Goal: Task Accomplishment & Management: Manage account settings

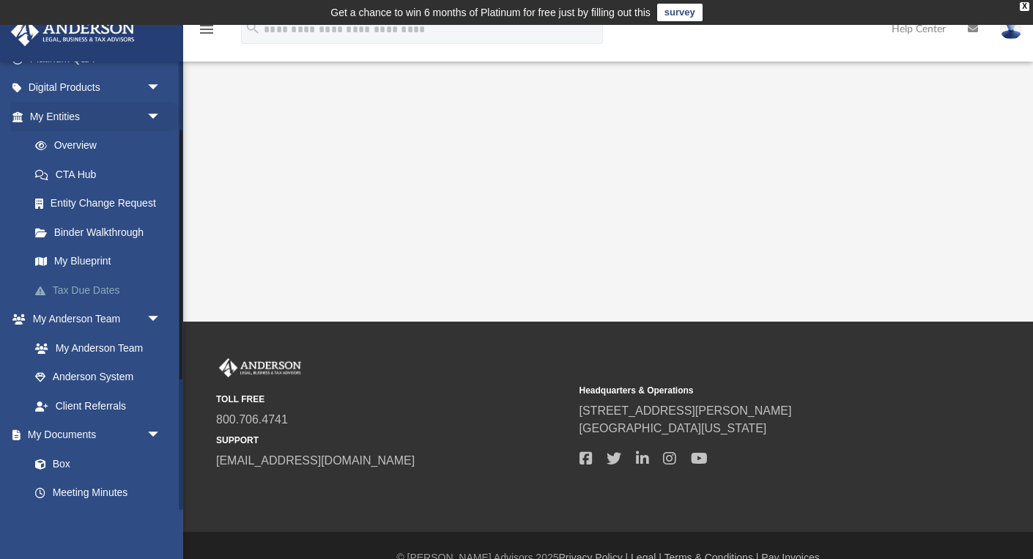
scroll to position [142, 0]
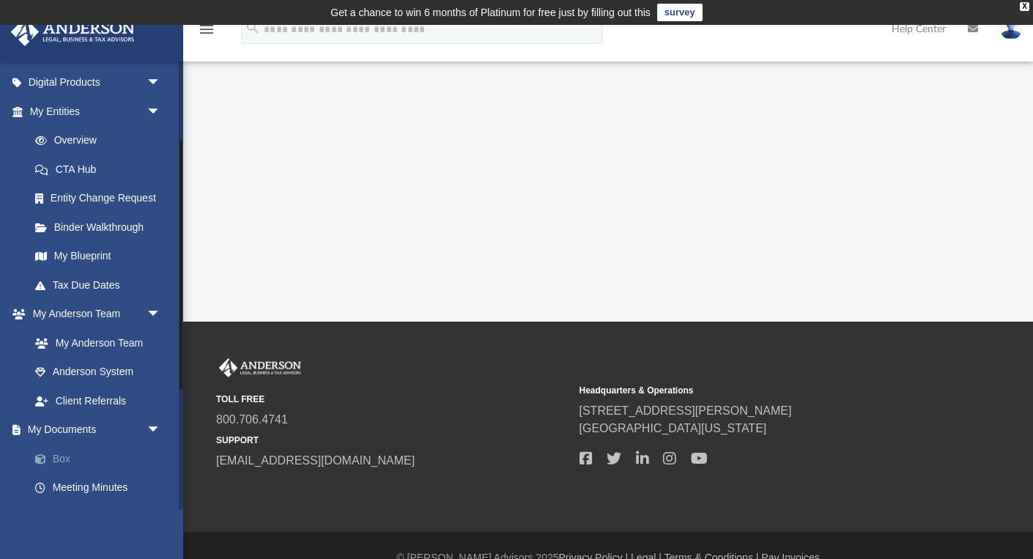
click at [61, 448] on link "Box" at bounding box center [102, 458] width 163 height 29
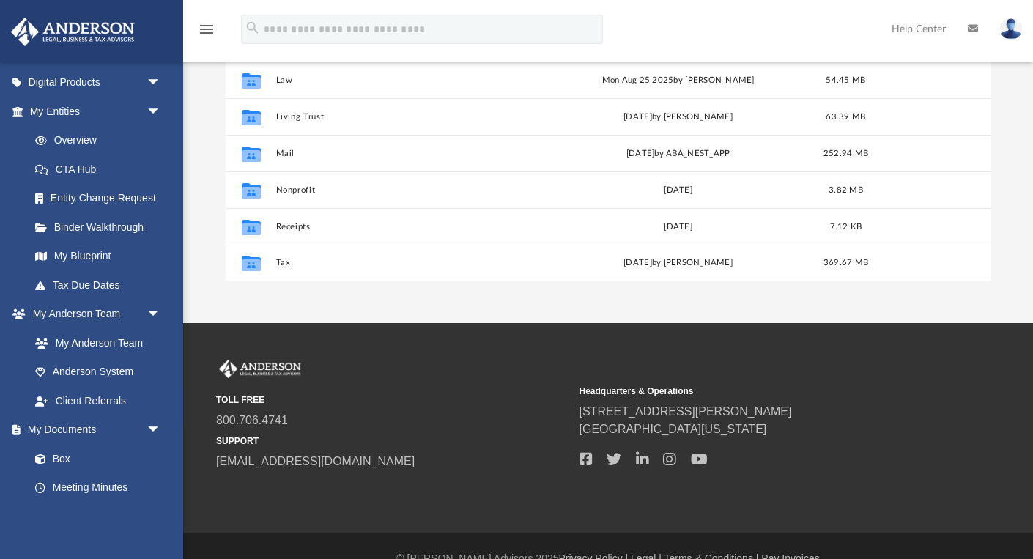
scroll to position [297, 0]
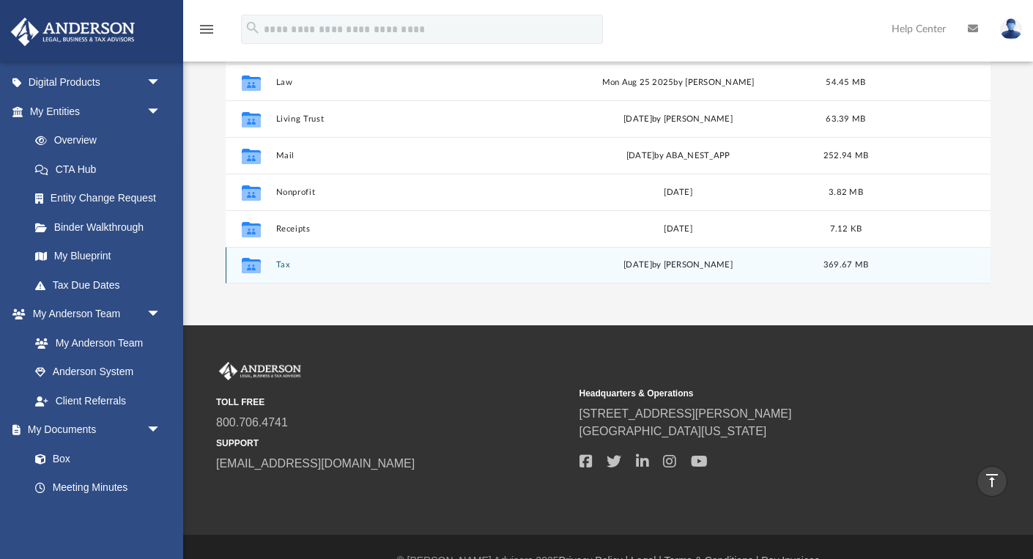
click at [284, 265] on button "Tax" at bounding box center [408, 265] width 264 height 10
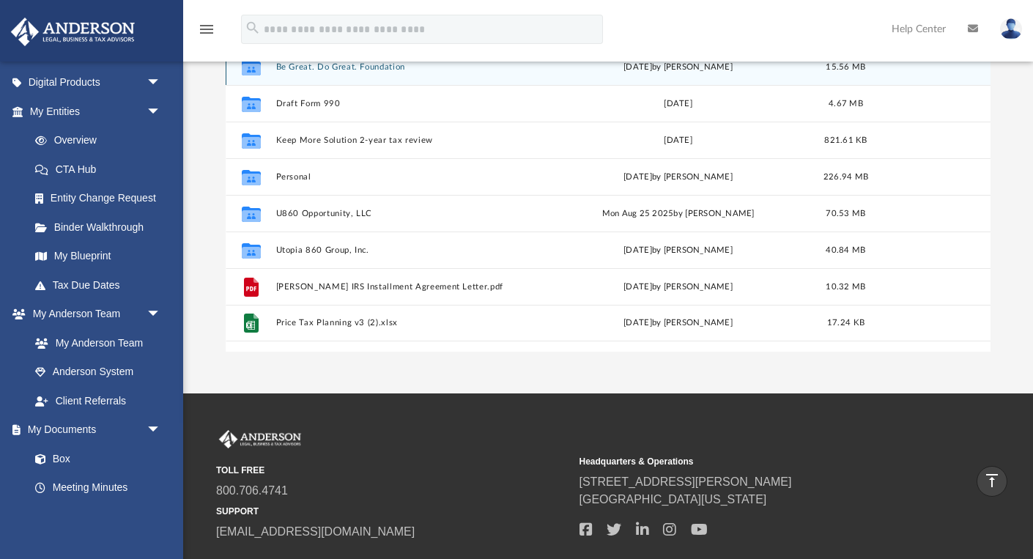
scroll to position [210, 0]
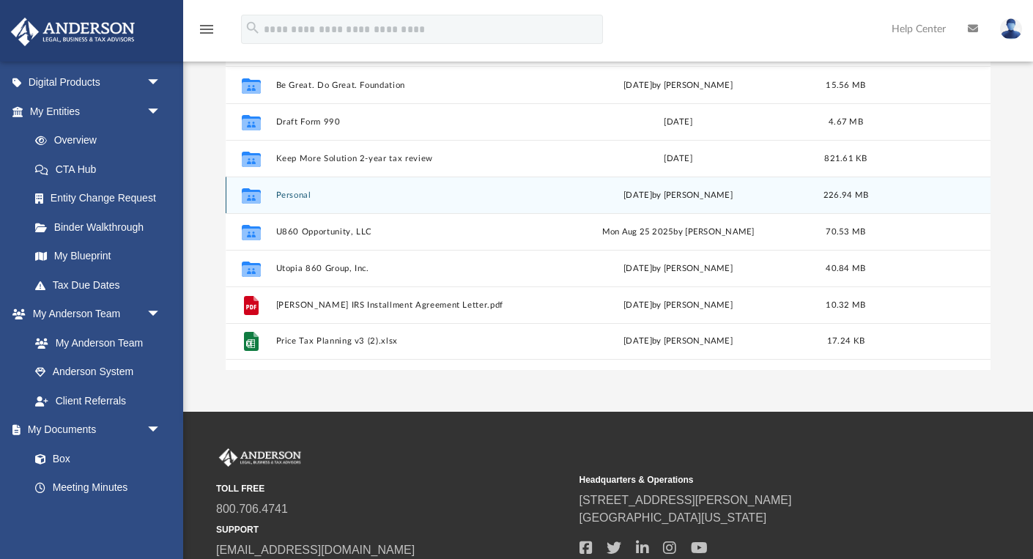
click at [291, 192] on button "Personal" at bounding box center [408, 196] width 264 height 10
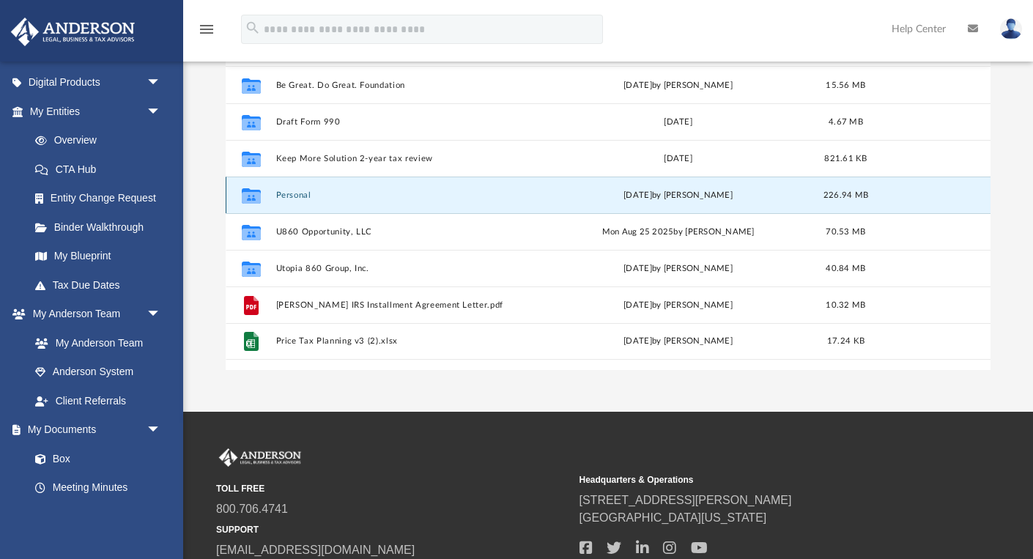
click at [291, 192] on button "Personal" at bounding box center [408, 196] width 264 height 10
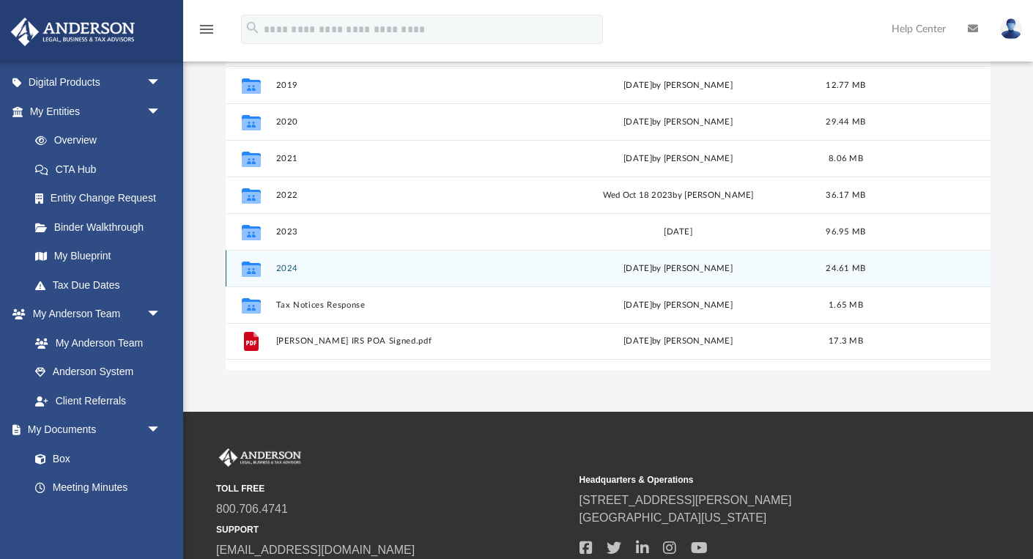
click at [287, 264] on button "2024" at bounding box center [408, 269] width 264 height 10
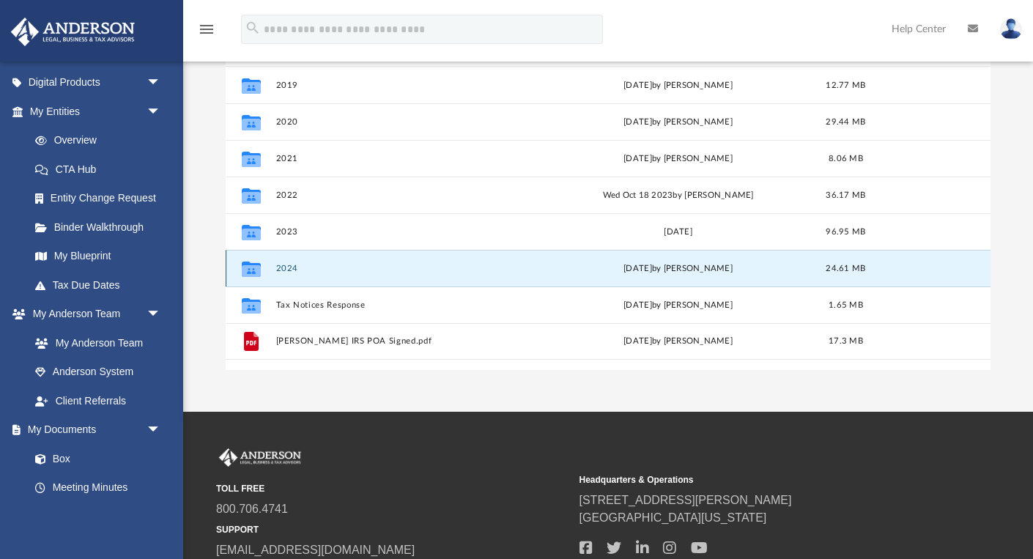
click at [287, 264] on button "2024" at bounding box center [408, 269] width 264 height 10
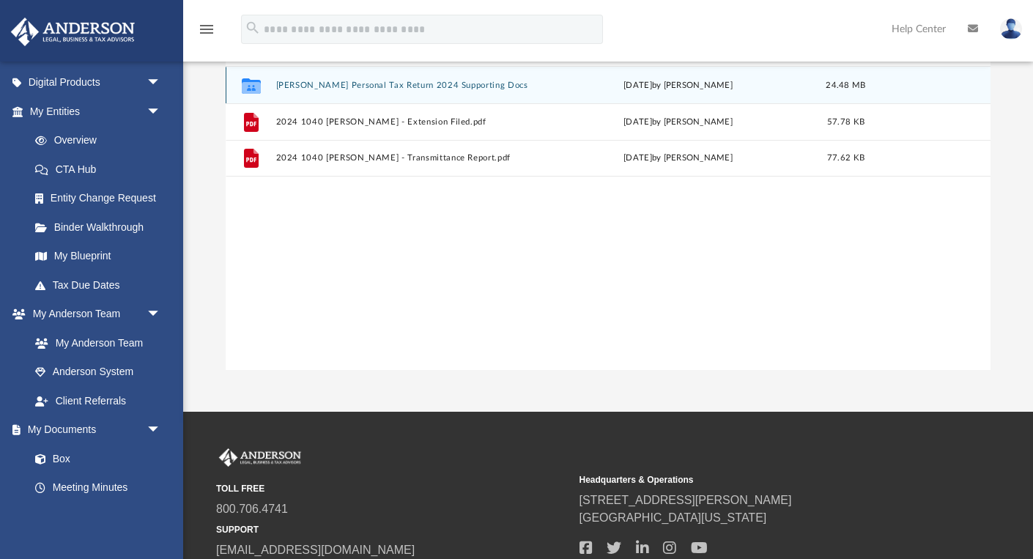
click at [336, 89] on button "[PERSON_NAME] Personal Tax Return 2024 Supporting Docs" at bounding box center [408, 86] width 264 height 10
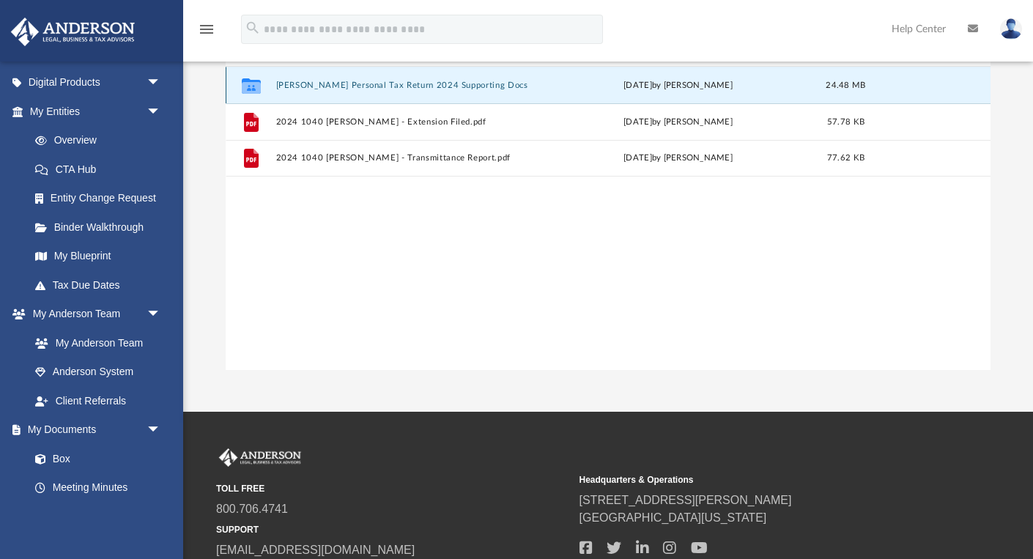
click at [336, 89] on button "[PERSON_NAME] Personal Tax Return 2024 Supporting Docs" at bounding box center [408, 86] width 264 height 10
click at [333, 84] on button "[PERSON_NAME] Personal Tax Return 2024 Supporting Docs" at bounding box center [408, 86] width 264 height 10
click at [525, 320] on div "Collaborated Folder [PERSON_NAME] Personal Tax Return 2024 Supporting Docs [DAT…" at bounding box center [608, 218] width 765 height 303
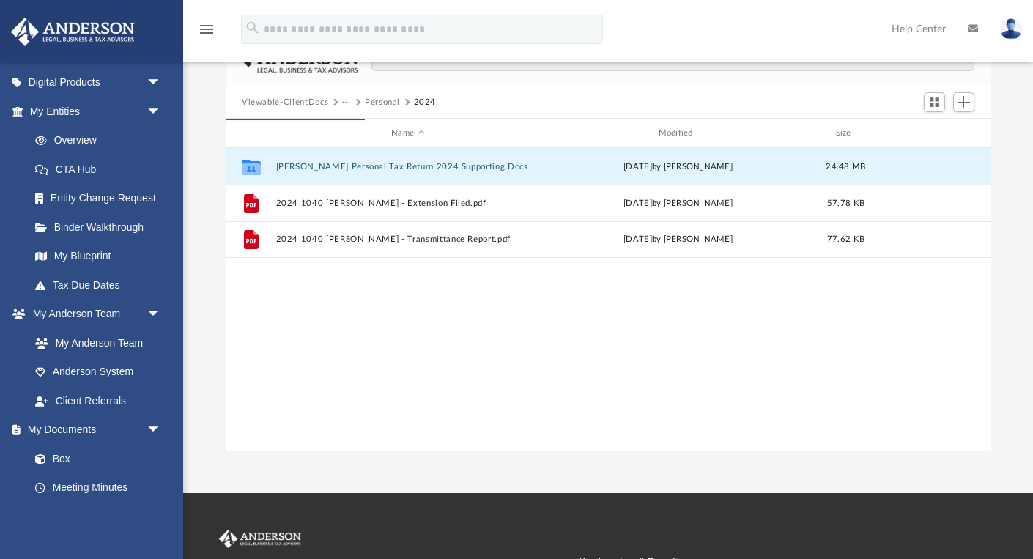
scroll to position [130, 0]
click at [247, 169] on icon "grid" at bounding box center [251, 168] width 19 height 12
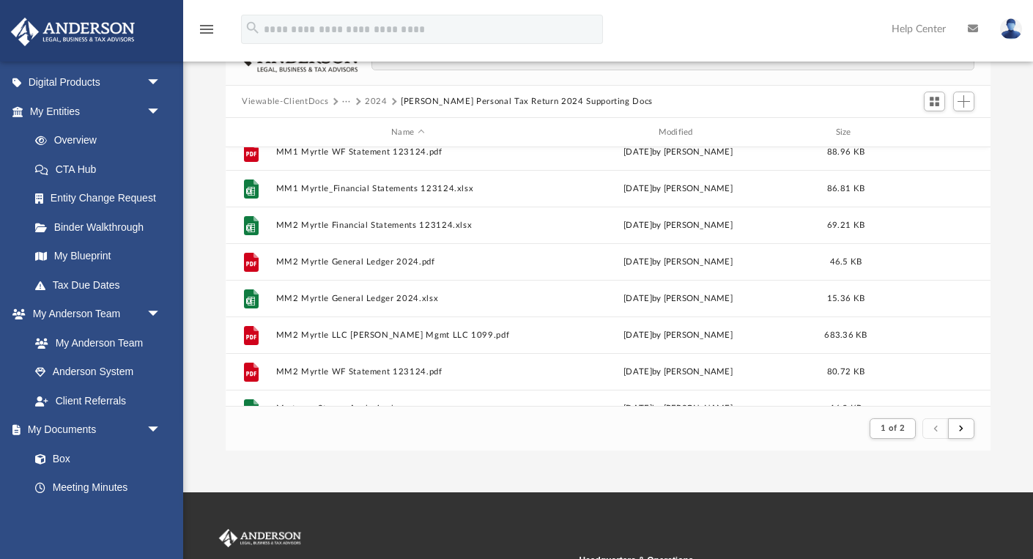
scroll to position [1160, 0]
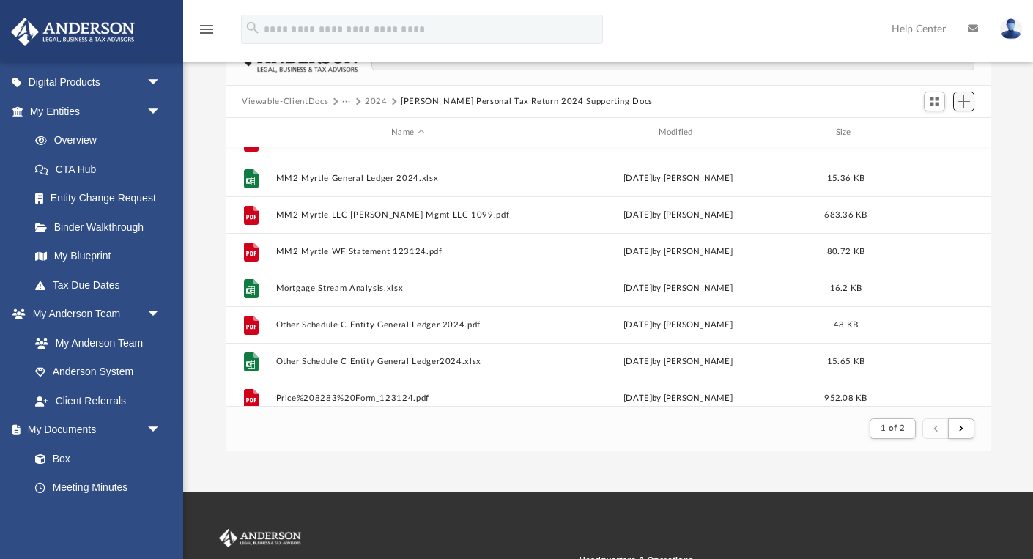
click at [959, 97] on span "Add" at bounding box center [964, 101] width 12 height 12
click at [928, 133] on li "Upload" at bounding box center [943, 130] width 47 height 15
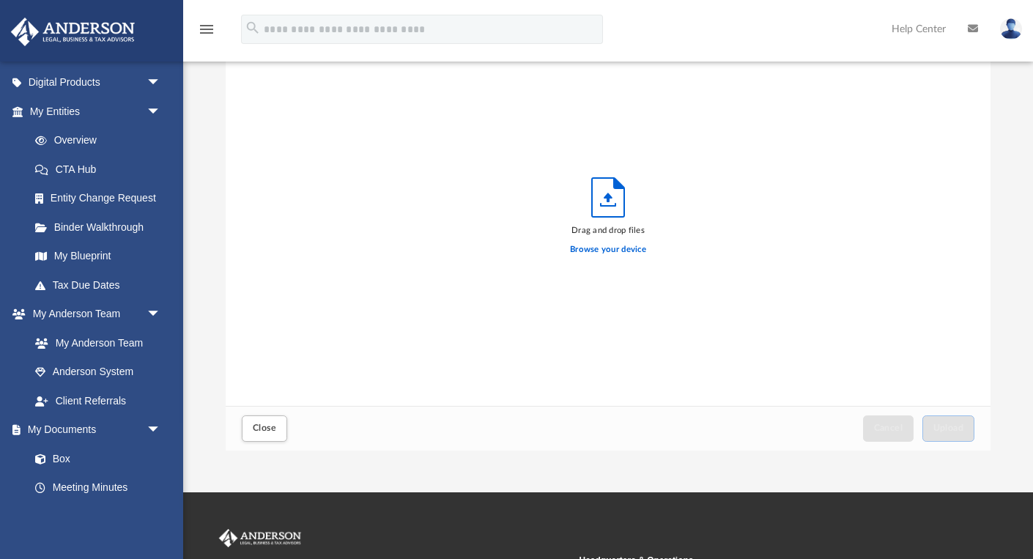
scroll to position [372, 765]
click at [586, 249] on label "Browse your device" at bounding box center [608, 249] width 76 height 13
click at [0, 0] on input "Browse your device" at bounding box center [0, 0] width 0 height 0
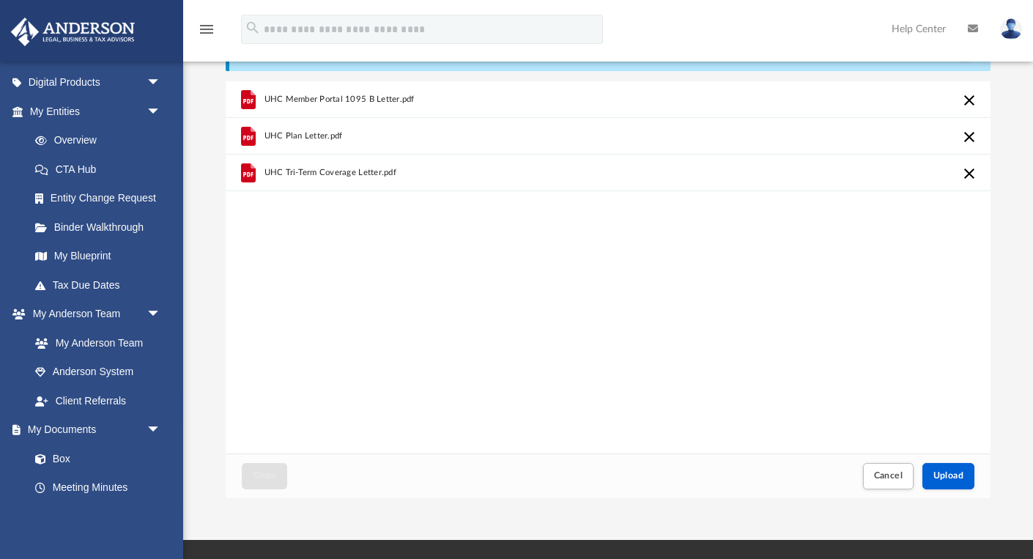
scroll to position [79, 0]
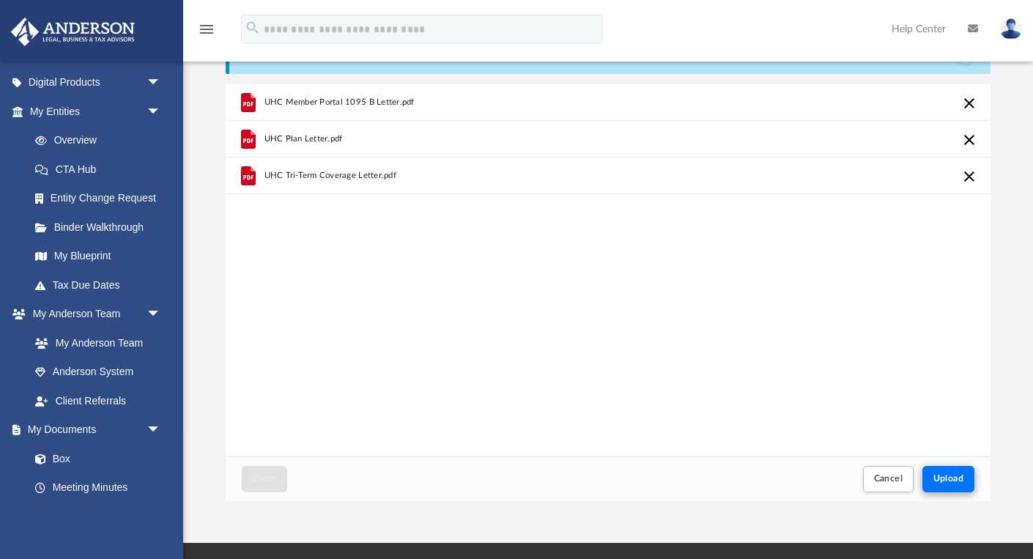
click at [948, 472] on button "Upload" at bounding box center [949, 479] width 53 height 26
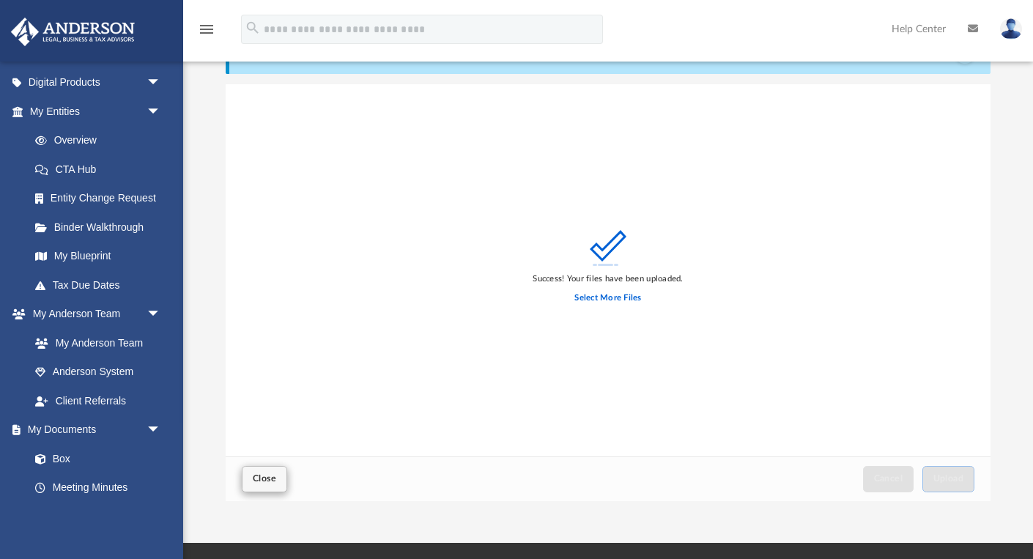
click at [259, 475] on span "Close" at bounding box center [264, 478] width 23 height 9
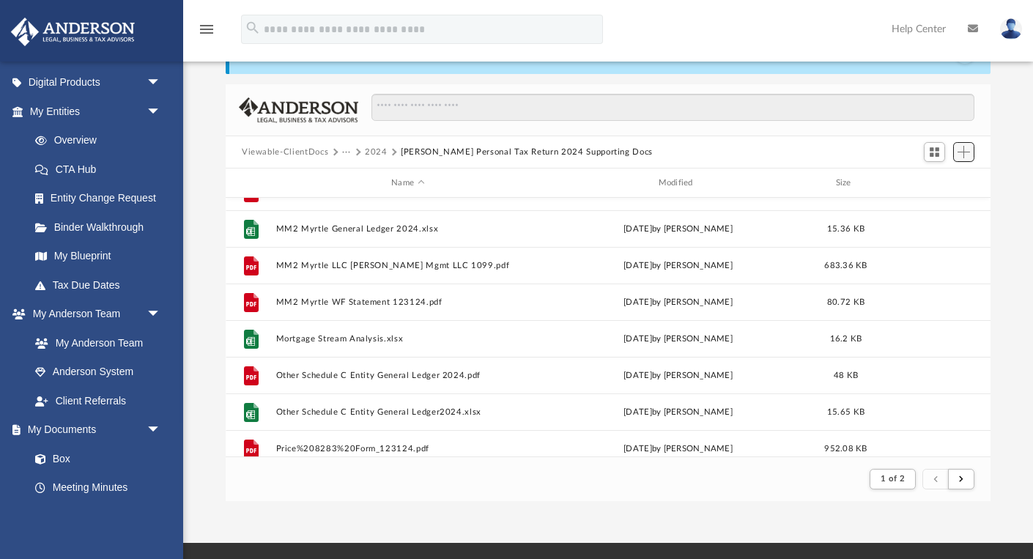
click at [963, 159] on button "Add" at bounding box center [964, 152] width 22 height 21
click at [938, 182] on li "Upload" at bounding box center [942, 181] width 47 height 15
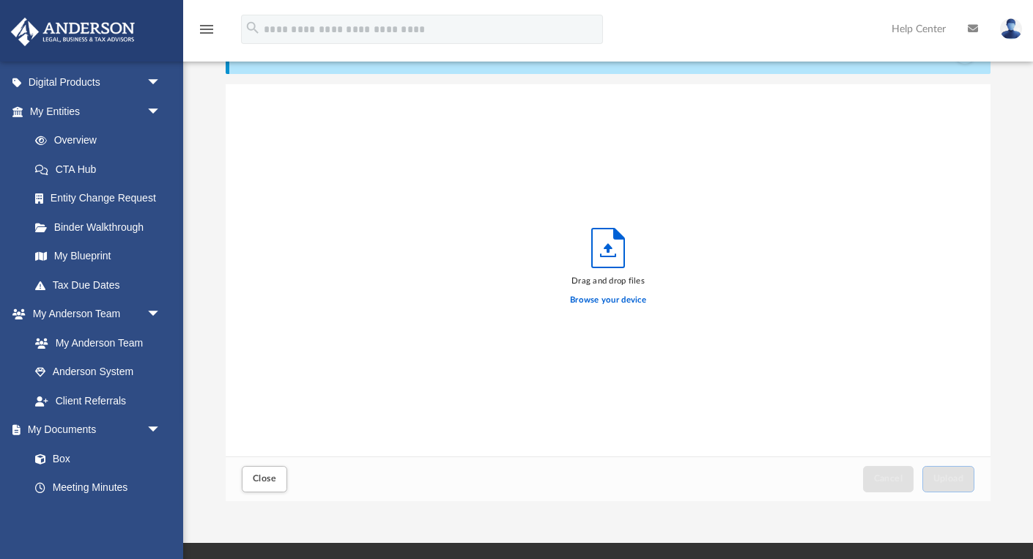
scroll to position [372, 765]
click at [610, 262] on icon "Upload" at bounding box center [608, 248] width 32 height 39
click at [604, 250] on icon "Upload" at bounding box center [608, 248] width 32 height 39
click at [595, 298] on label "Browse your device" at bounding box center [608, 300] width 76 height 13
click at [0, 0] on input "Browse your device" at bounding box center [0, 0] width 0 height 0
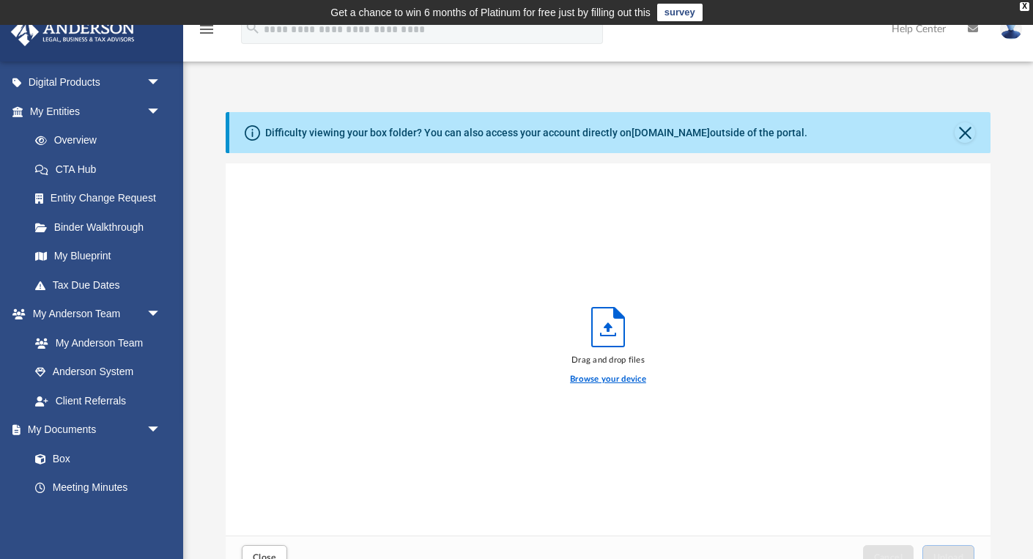
scroll to position [0, 0]
click at [592, 379] on label "Browse your device" at bounding box center [608, 379] width 76 height 13
click at [0, 0] on input "Browse your device" at bounding box center [0, 0] width 0 height 0
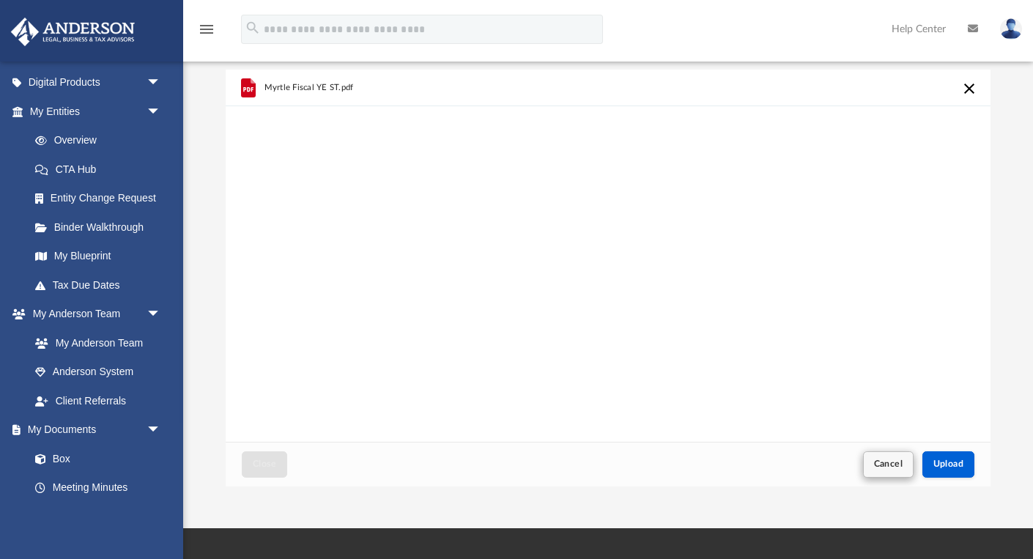
scroll to position [94, 0]
click at [941, 465] on span "Upload" at bounding box center [949, 463] width 31 height 9
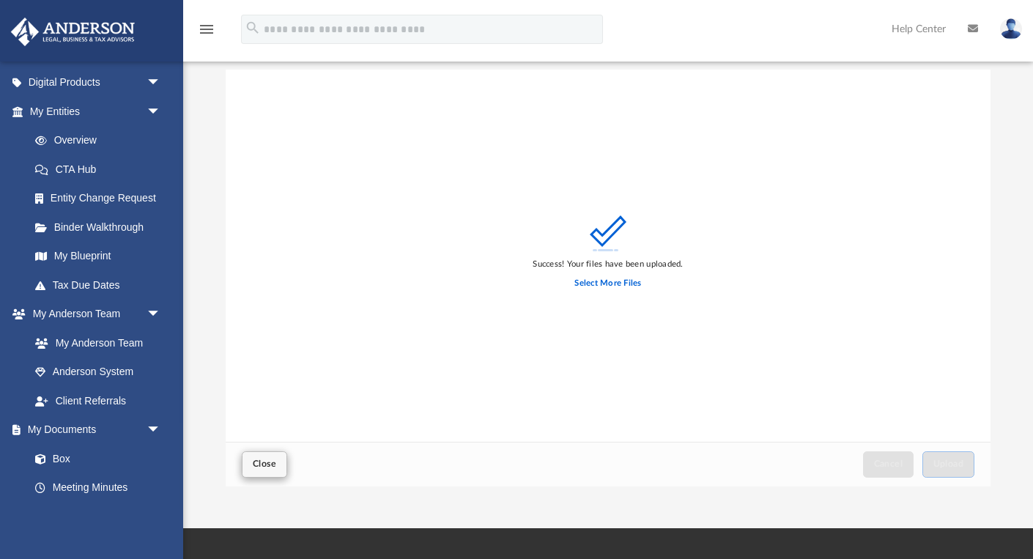
click at [261, 459] on span "Close" at bounding box center [264, 463] width 23 height 9
click at [260, 465] on span "Close" at bounding box center [264, 463] width 23 height 9
